Goal: Transaction & Acquisition: Purchase product/service

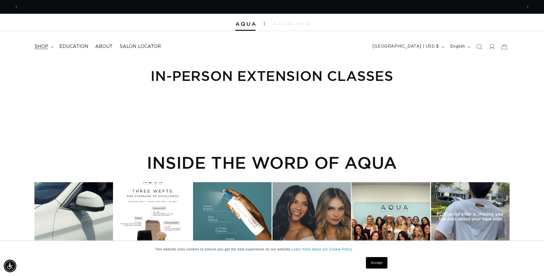
click at [52, 47] on icon at bounding box center [52, 47] width 3 height 2
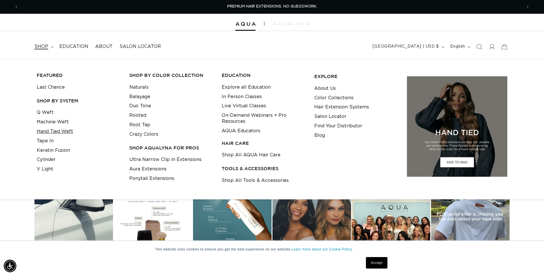
click at [54, 129] on link "Hand Tied Weft" at bounding box center [55, 131] width 36 height 9
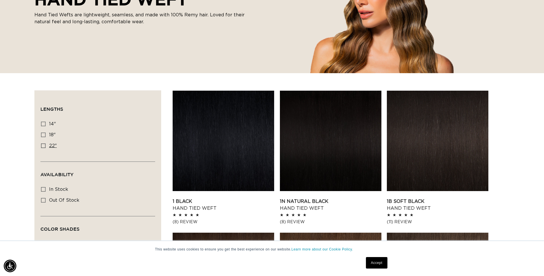
click at [42, 146] on icon at bounding box center [43, 145] width 5 height 5
click at [42, 146] on input "22" 22" (30 products)" at bounding box center [43, 145] width 5 height 5
checkbox input "true"
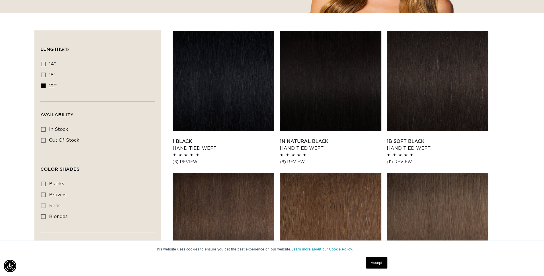
scroll to position [172, 0]
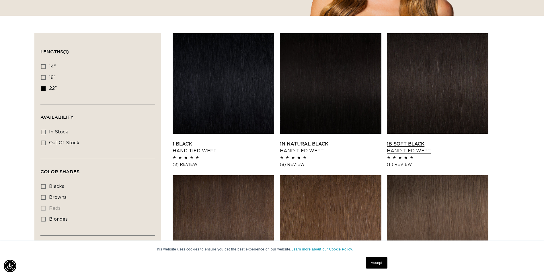
click at [458, 141] on link "1B Soft Black Hand Tied Weft" at bounding box center [438, 148] width 102 height 14
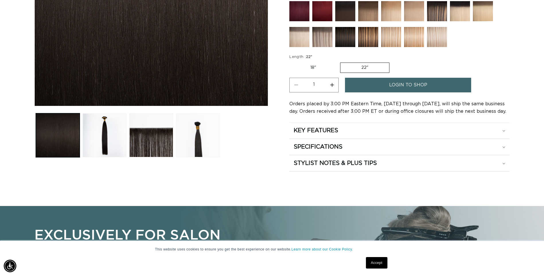
scroll to position [0, 1007]
click at [458, 80] on link "login to shop" at bounding box center [408, 85] width 126 height 15
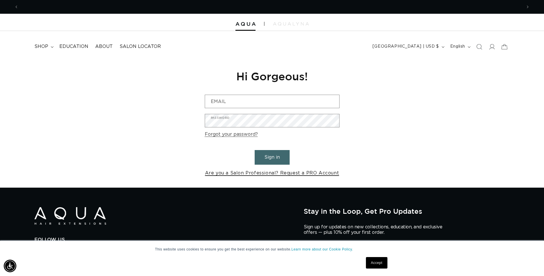
scroll to position [0, 504]
